Goal: Task Accomplishment & Management: Contribute content

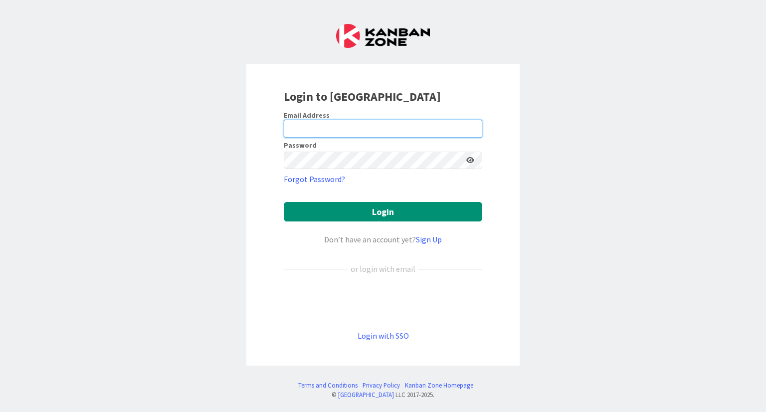
type input "[PERSON_NAME][EMAIL_ADDRESS][DOMAIN_NAME]"
drag, startPoint x: 437, startPoint y: 132, endPoint x: 268, endPoint y: 135, distance: 168.7
click at [268, 135] on div "Login to [GEOGRAPHIC_DATA] Email Address [PERSON_NAME][EMAIL_ADDRESS][DOMAIN_NA…" at bounding box center [383, 215] width 273 height 302
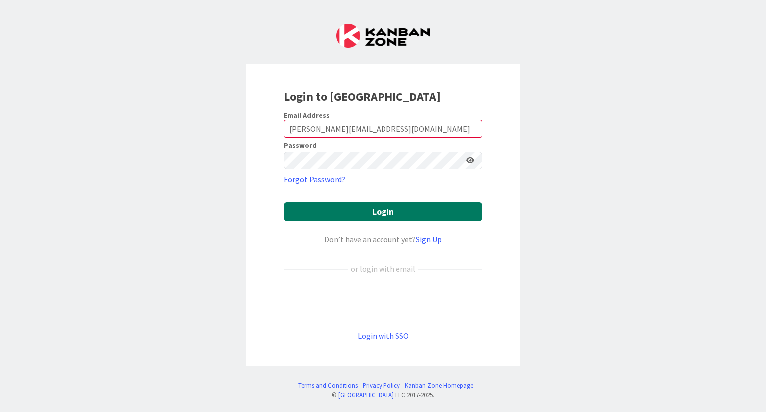
click at [297, 212] on button "Login" at bounding box center [383, 211] width 199 height 19
click at [329, 209] on button "Login" at bounding box center [383, 211] width 199 height 19
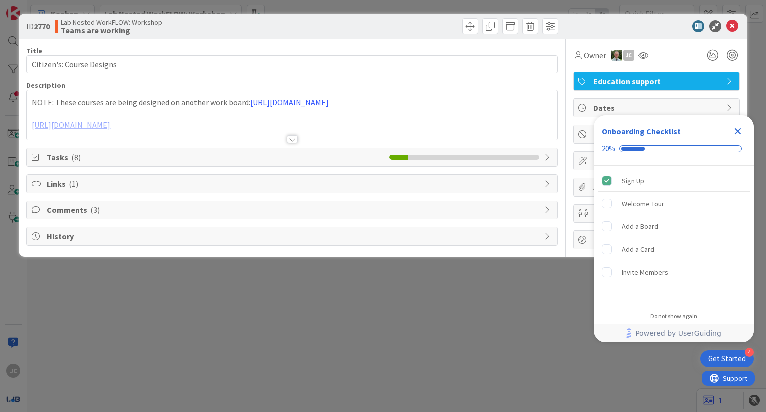
click at [738, 131] on icon "Close Checklist" at bounding box center [738, 131] width 6 height 6
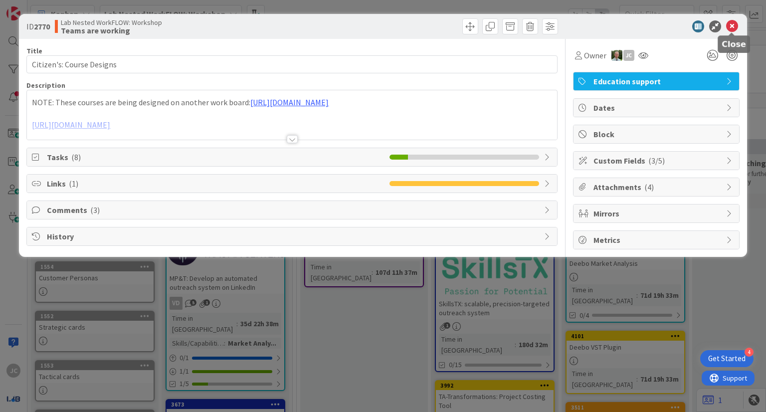
click at [734, 27] on icon at bounding box center [733, 26] width 12 height 12
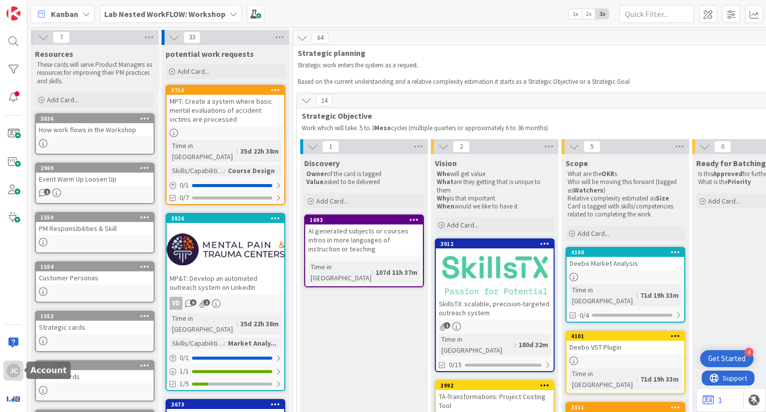
click at [16, 373] on div "JC" at bounding box center [13, 371] width 14 height 14
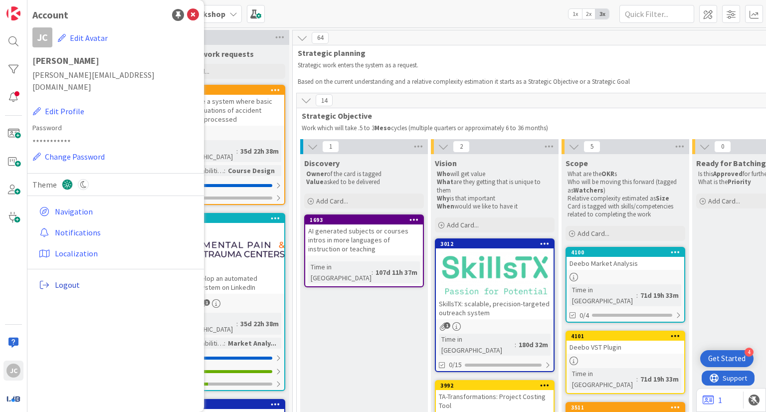
click at [70, 279] on span "Logout" at bounding box center [125, 285] width 140 height 12
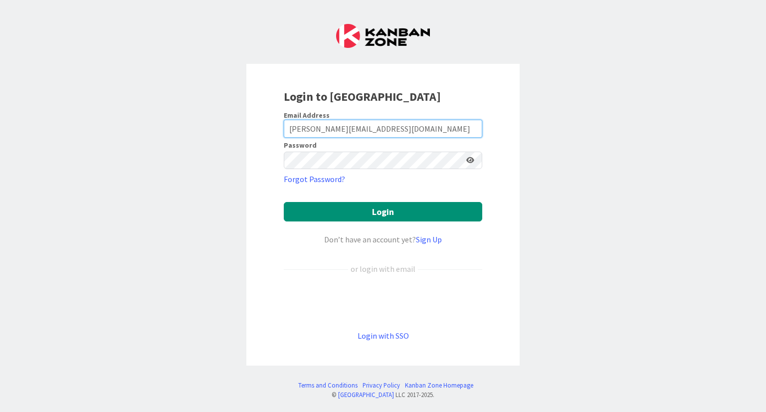
drag, startPoint x: 390, startPoint y: 125, endPoint x: 260, endPoint y: 119, distance: 129.4
click at [260, 119] on div "Login to [GEOGRAPHIC_DATA] Email Address [PERSON_NAME][EMAIL_ADDRESS][DOMAIN_NA…" at bounding box center [383, 215] width 273 height 302
type input "[EMAIL_ADDRESS][DOMAIN_NAME]"
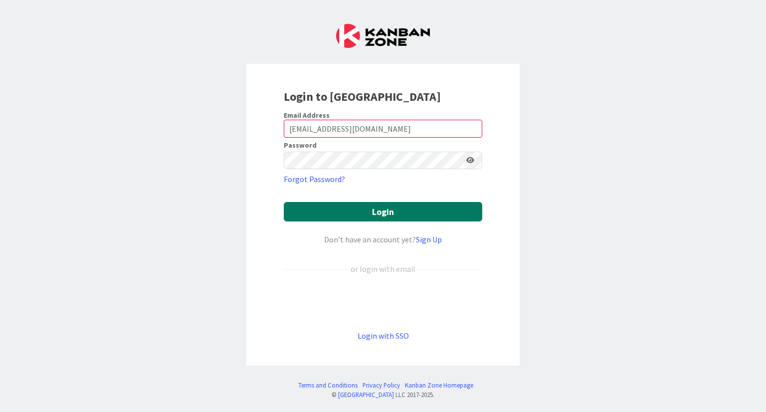
click at [382, 210] on button "Login" at bounding box center [383, 211] width 199 height 19
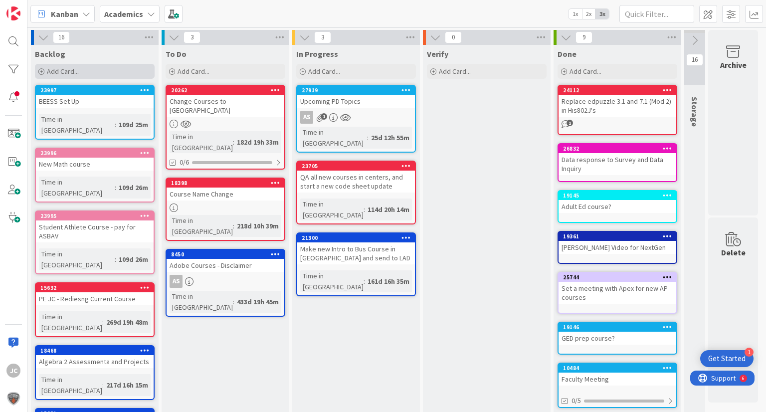
click at [56, 77] on div "Add Card..." at bounding box center [95, 71] width 120 height 15
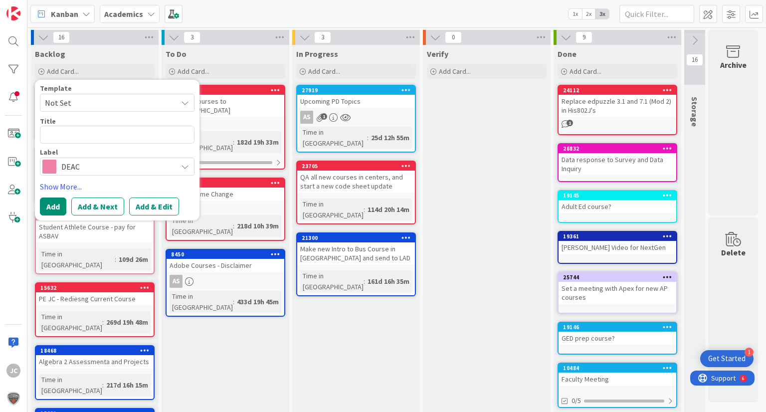
type textarea "x"
type textarea "C"
type textarea "x"
type textarea "Co"
type textarea "x"
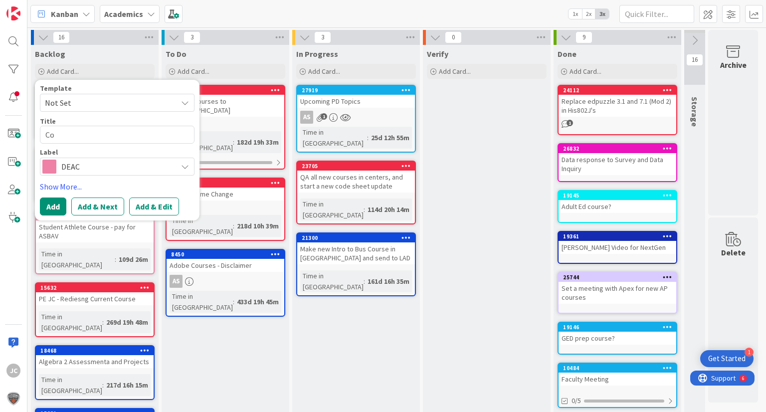
type textarea "Com"
type textarea "x"
type textarea "Comp"
type textarea "x"
type textarea "Comple"
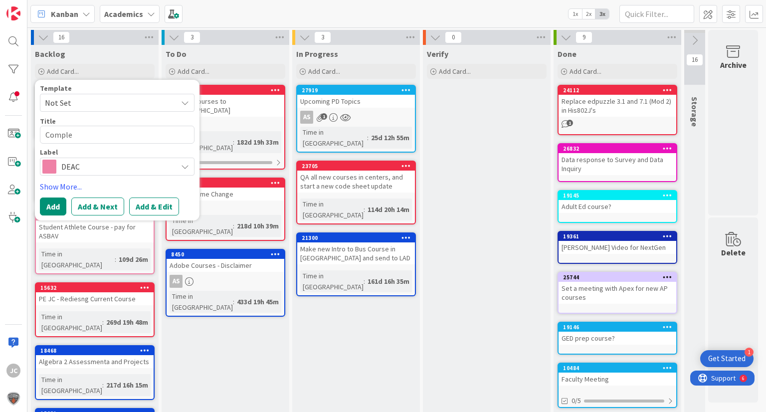
type textarea "x"
type textarea "Complet"
type textarea "x"
type textarea "Complete"
type textarea "x"
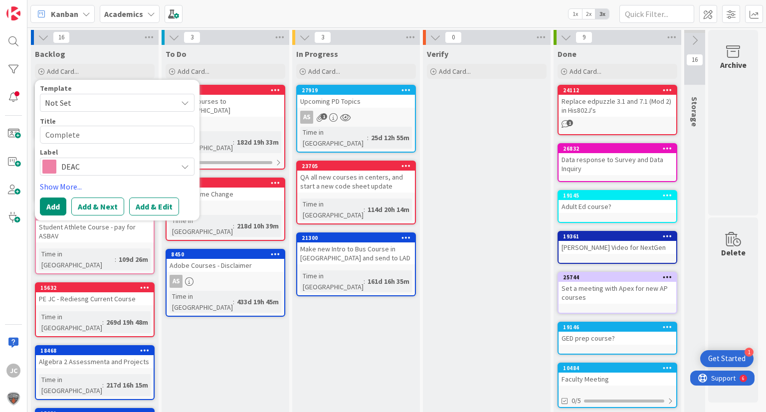
type textarea "Complete"
type textarea "x"
type textarea "Complete S"
type textarea "x"
type textarea "Complete St"
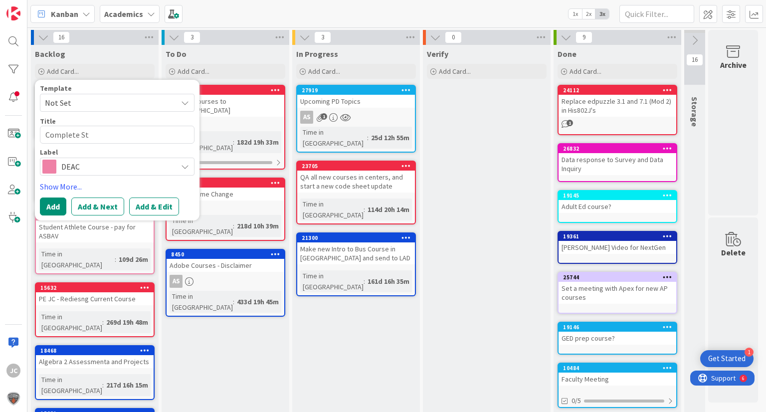
type textarea "x"
type textarea "Complete Sta"
type textarea "x"
type textarea "Complete [PERSON_NAME]"
type textarea "x"
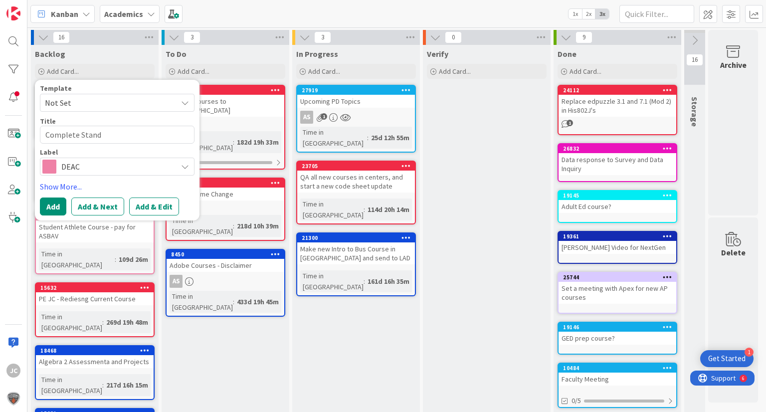
type textarea "Complete Standa"
type textarea "x"
type textarea "Complete Standar"
type textarea "x"
type textarea "Complete Standard"
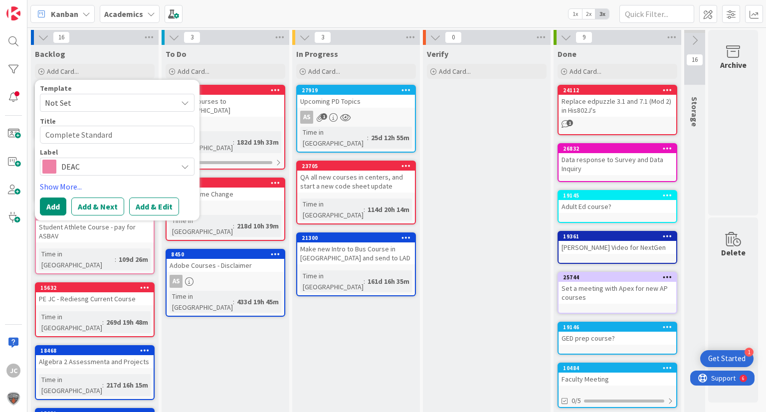
type textarea "x"
type textarea "Complete Standard 1"
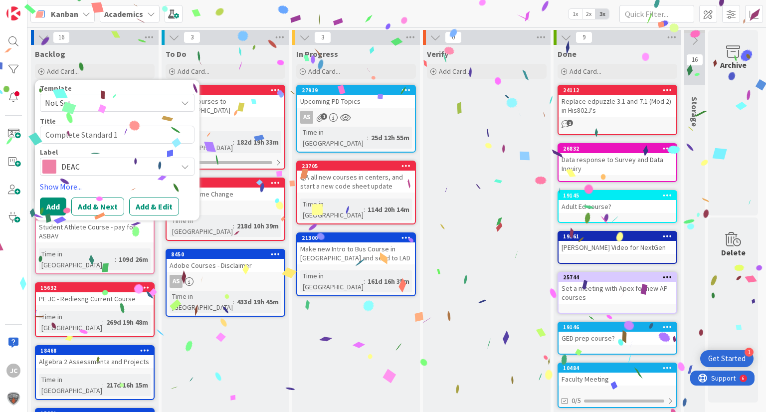
type textarea "x"
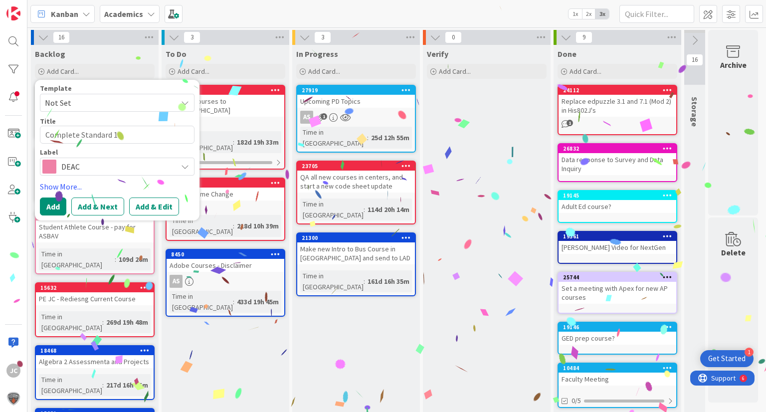
type textarea "Complete Standard 1 N"
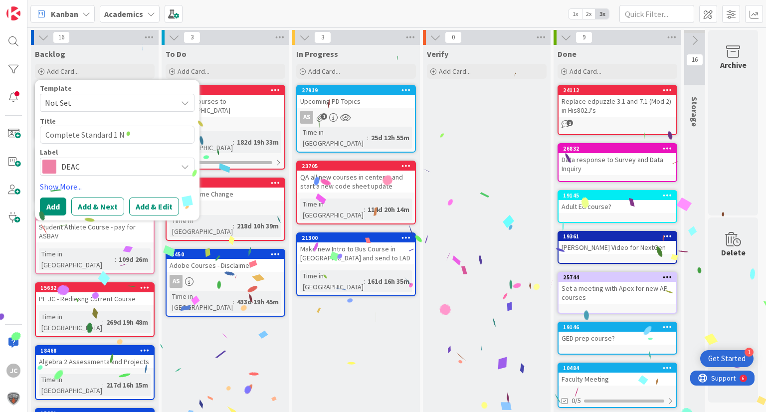
type textarea "x"
type textarea "Complete Standard 1 Na"
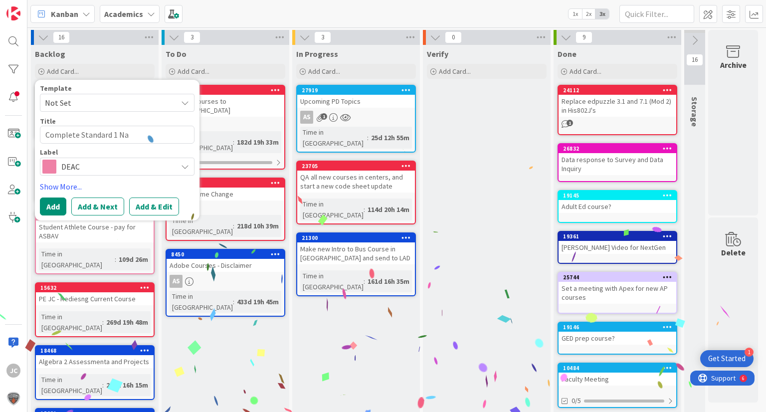
type textarea "x"
type textarea "Complete Standard 1 Nat"
type textarea "x"
type textarea "Complete Standard 1 Natt"
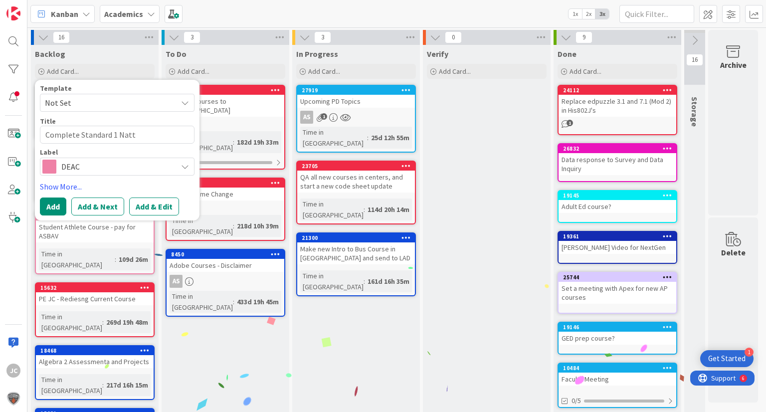
type textarea "x"
type textarea "Complete Standard 1 Natta"
type textarea "x"
type textarea "Complete Standard 1 Natt"
type textarea "x"
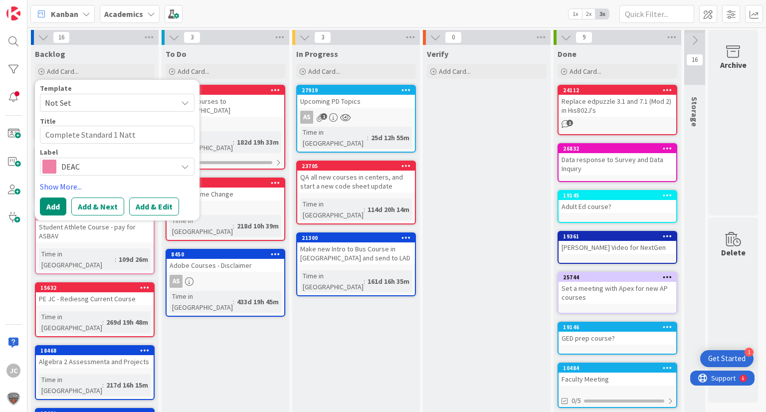
type textarea "Complete Standard 1 Nat"
type textarea "x"
type textarea "Complete Standard 1 Na"
type textarea "x"
type textarea "Complete Standard 1 Nar"
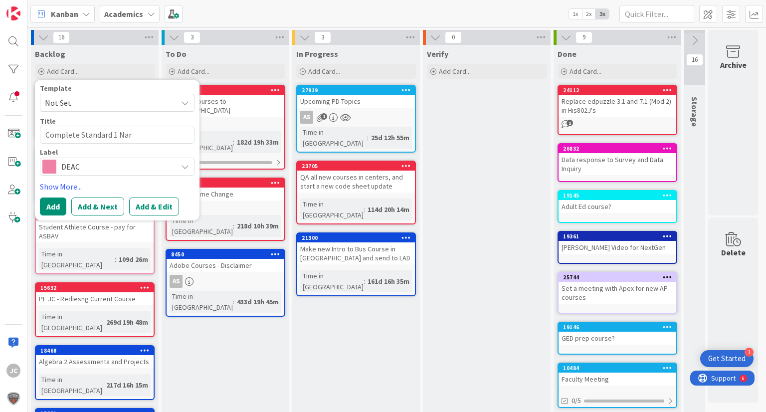
type textarea "x"
type textarea "Complete Standard 1 Narr"
type textarea "x"
type textarea "Complete Standard 1 Narra"
type textarea "x"
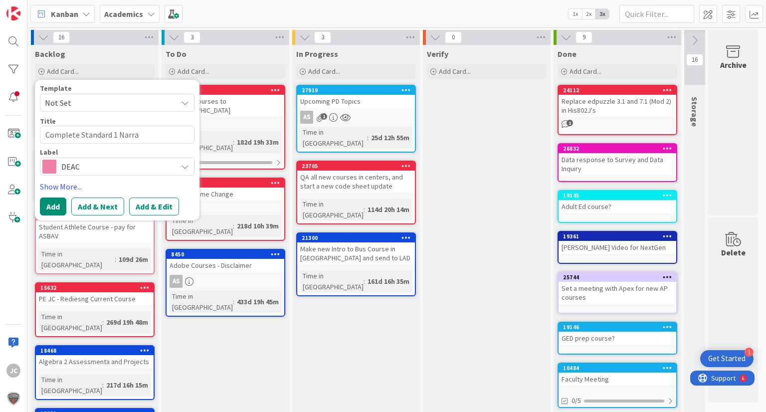
type textarea "Complete Standard 1 Narrat"
type textarea "x"
type textarea "Complete Standard 1 Narrati"
type textarea "x"
type textarea "Complete Standard 1 Narrativ"
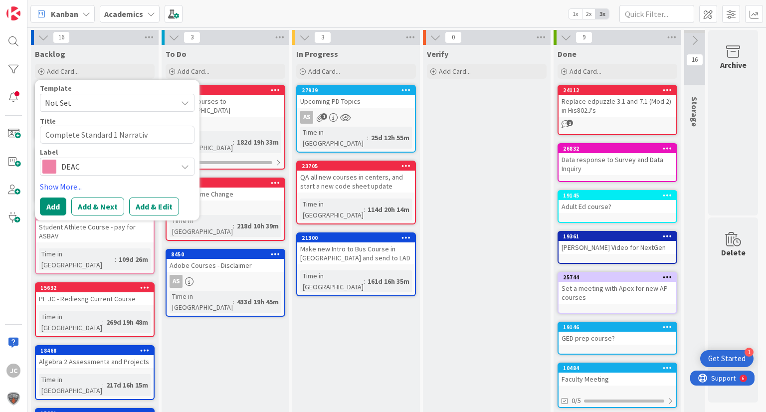
type textarea "x"
type textarea "Complete Standard 1 Narrative"
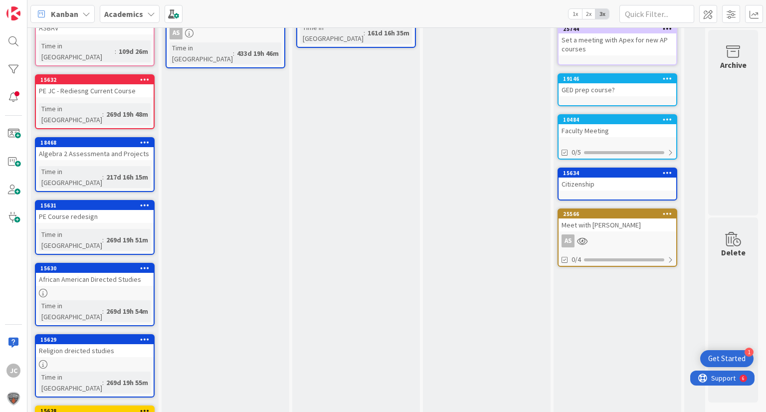
scroll to position [239, 0]
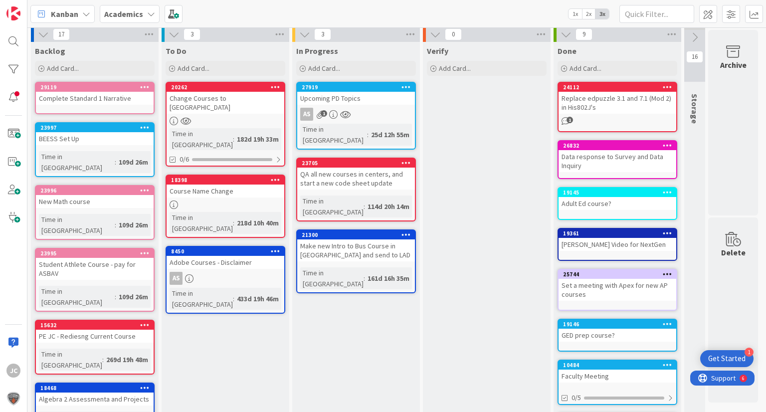
scroll to position [0, 0]
